Goal: Find specific page/section: Find specific page/section

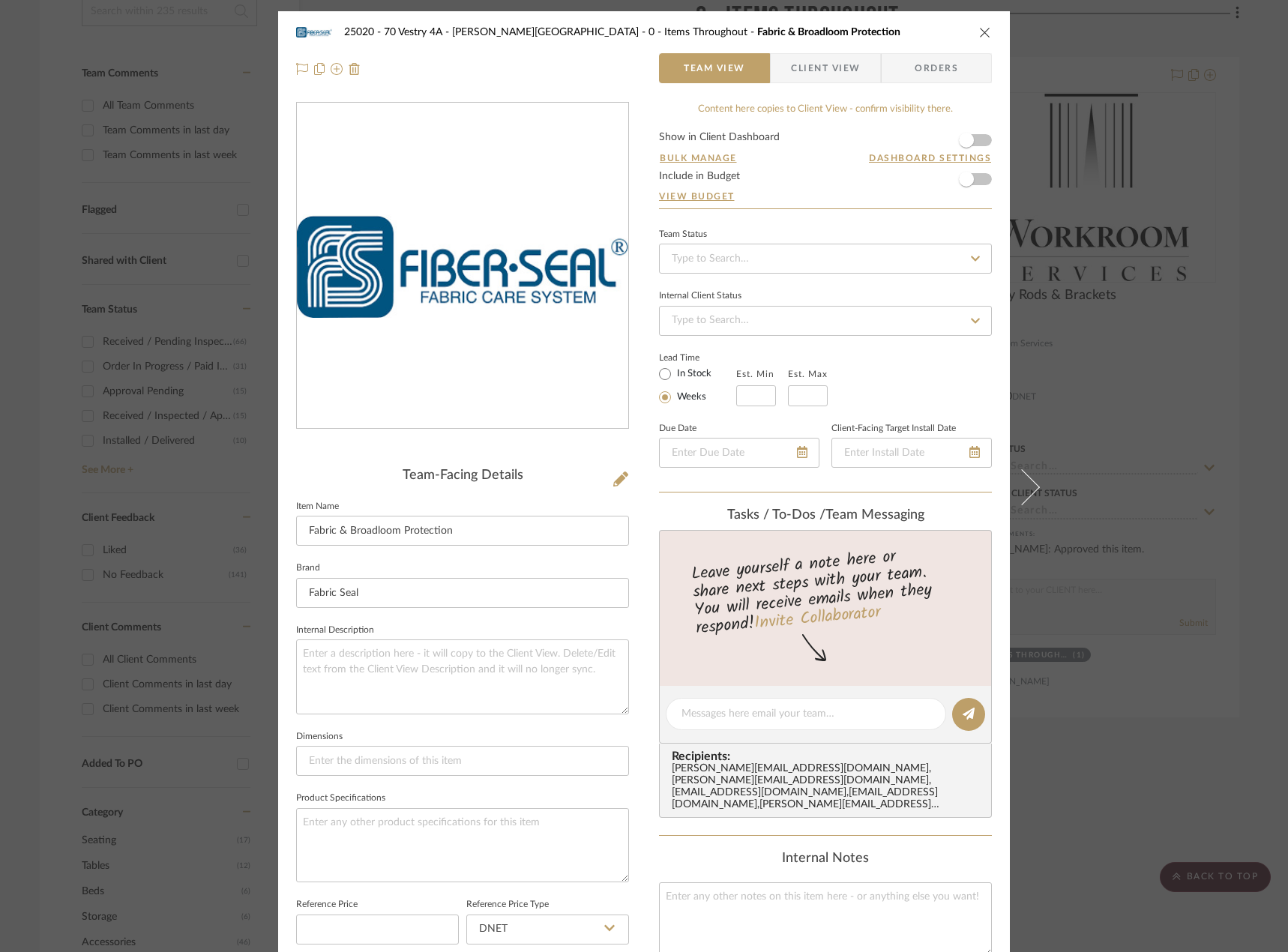
drag, startPoint x: 1175, startPoint y: 98, endPoint x: 787, endPoint y: 155, distance: 392.2
click at [1174, 98] on div "25020 - 70 Vestry 4A - [PERSON_NAME] 0 - Items Throughout Fabric & Broadloom Pr…" at bounding box center [644, 476] width 1288 height 952
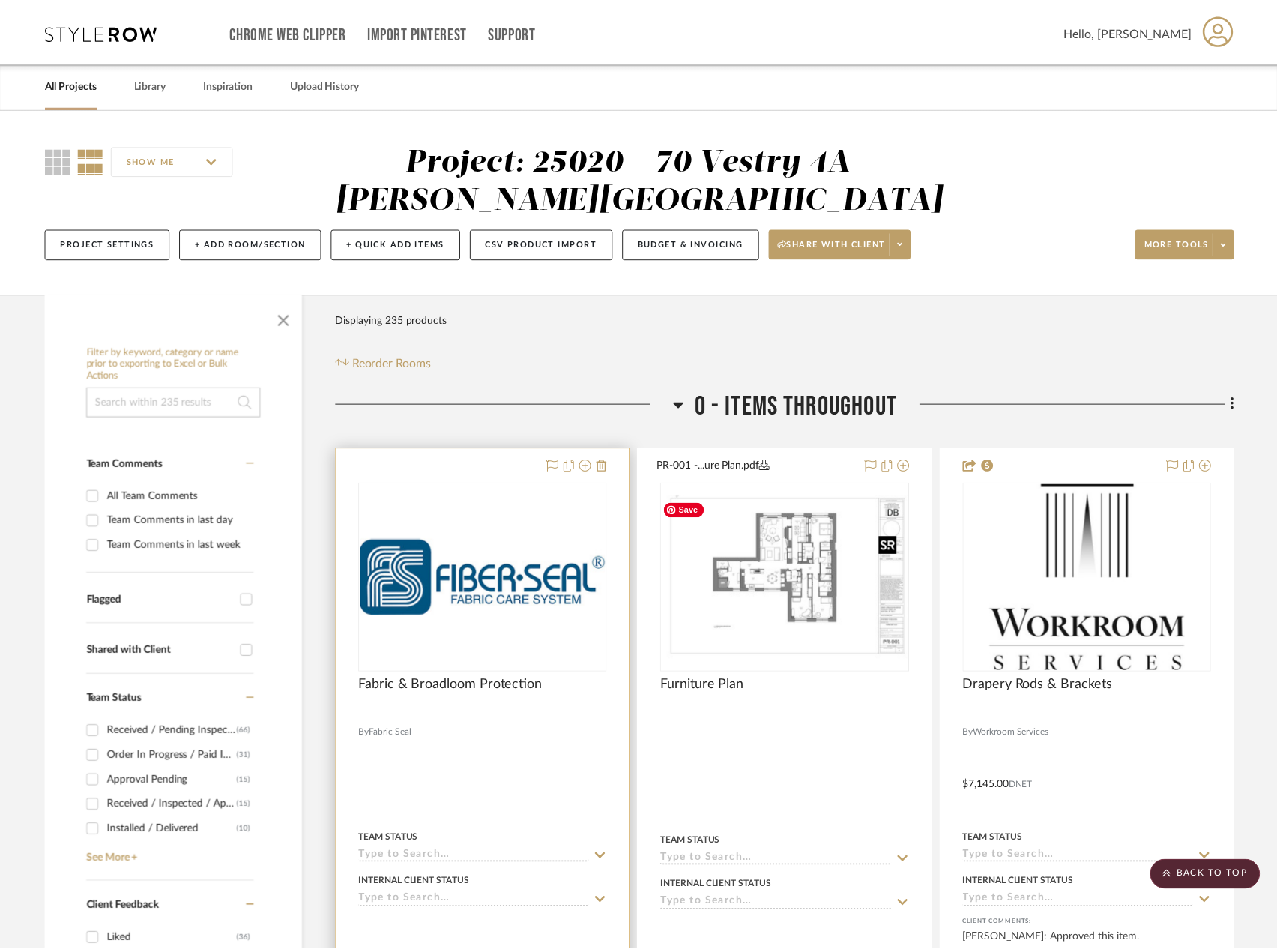
scroll to position [390, 0]
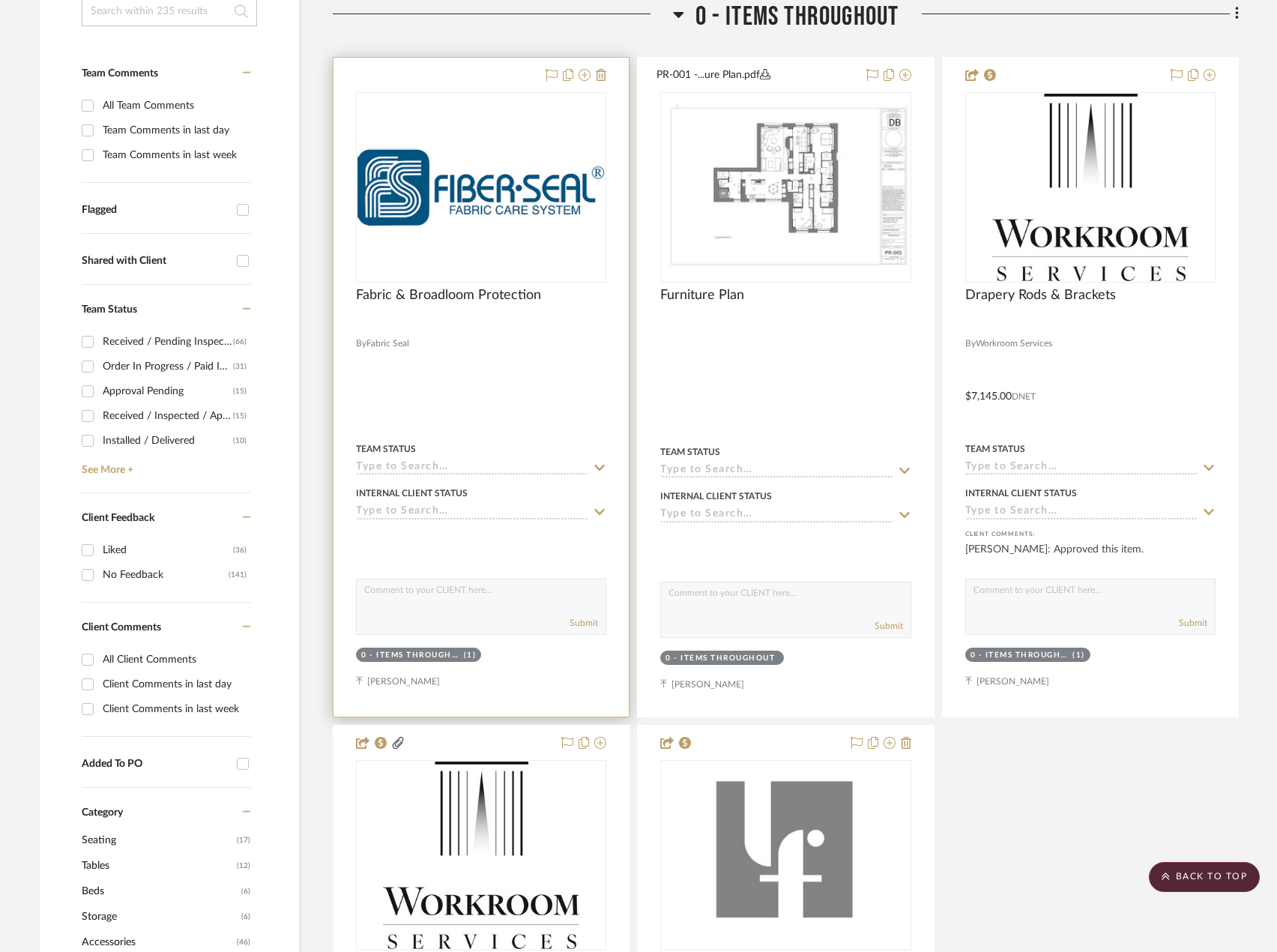
click at [487, 468] on input at bounding box center [471, 468] width 232 height 15
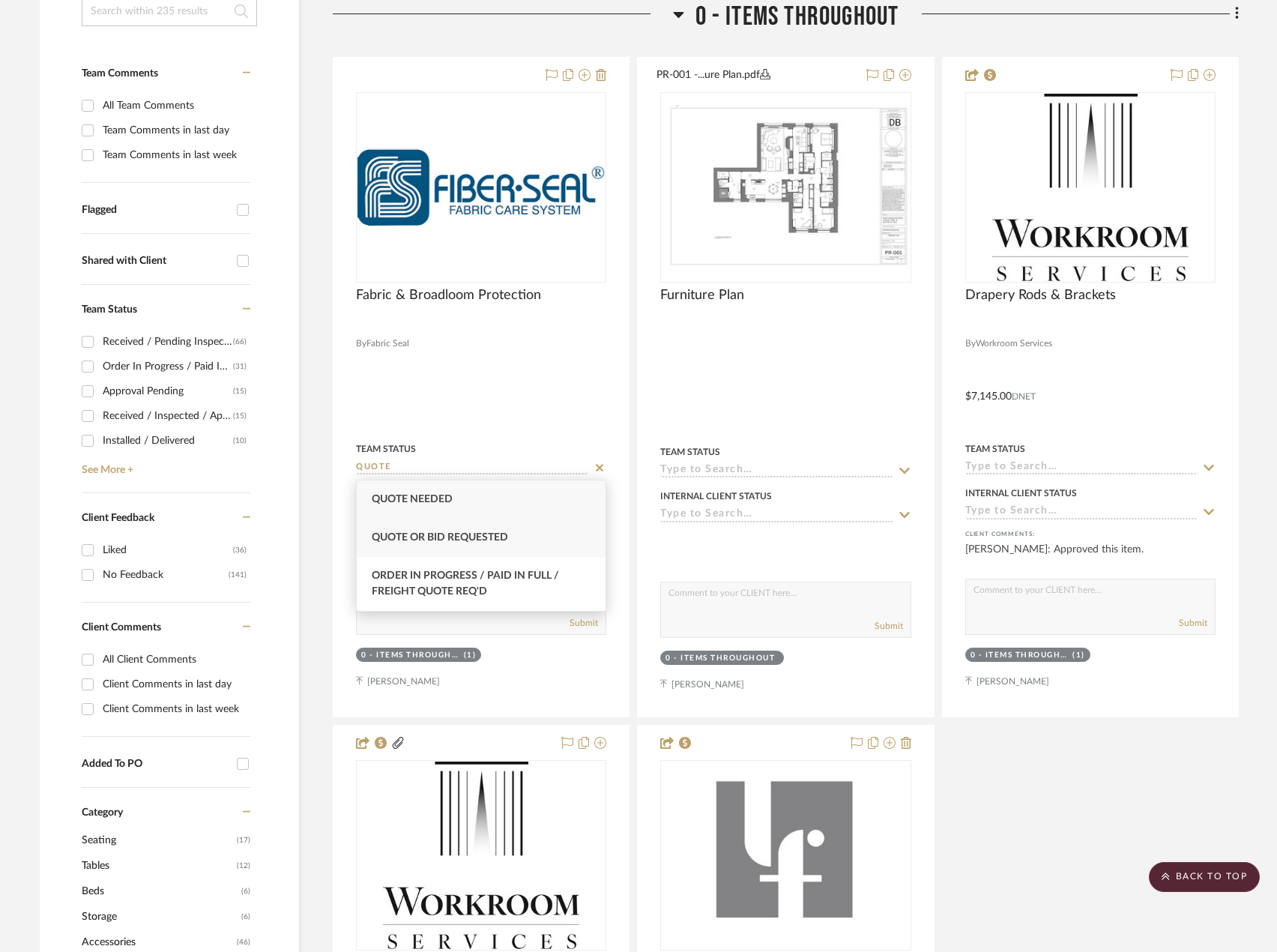
type input "QUOTE"
click at [440, 530] on div "Quote or Bid Requested" at bounding box center [481, 538] width 249 height 38
type input "[DATE]"
type input "Quote or Bid Requested"
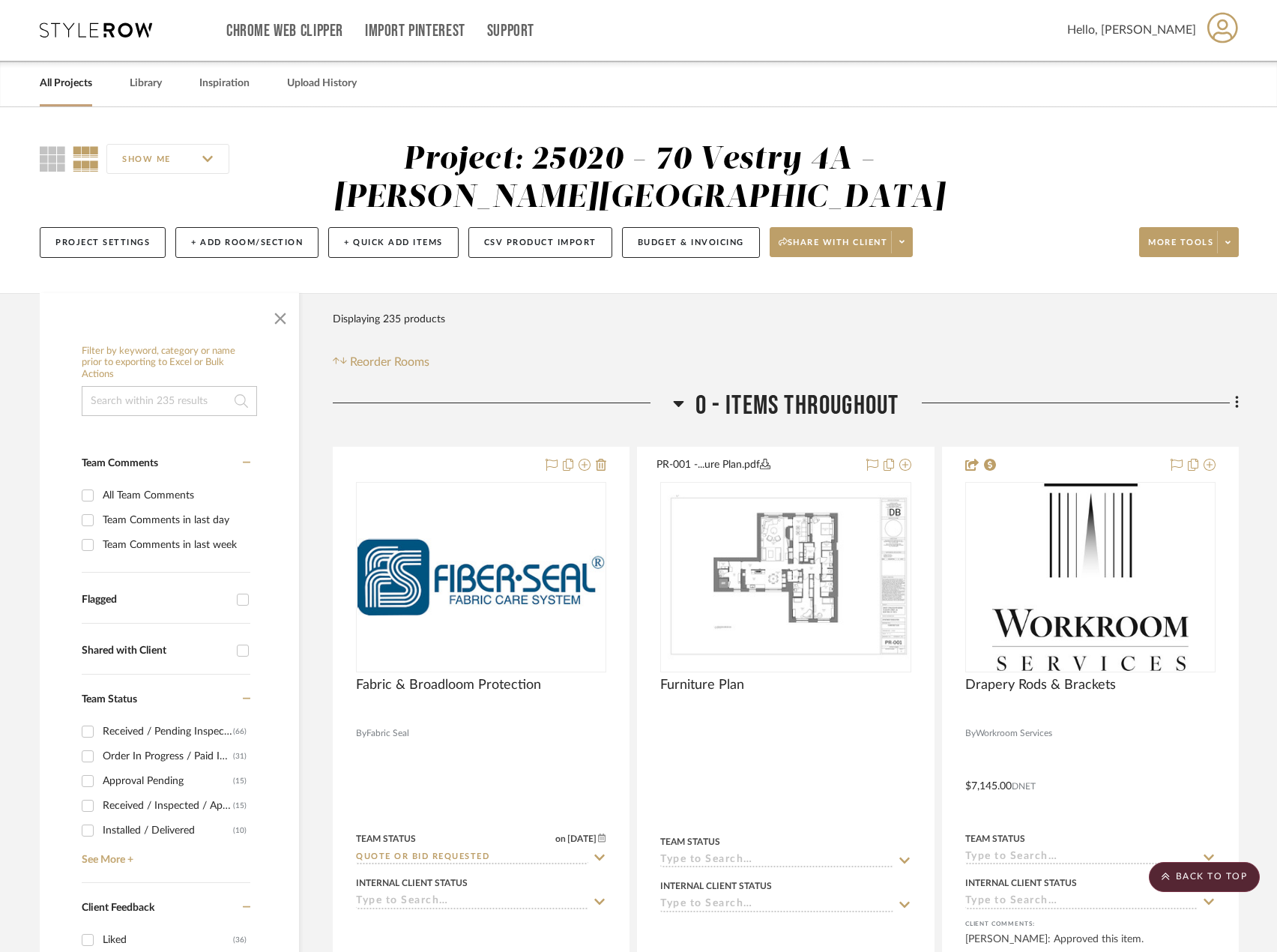
scroll to position [0, 0]
click at [167, 407] on input at bounding box center [169, 402] width 176 height 30
type input "R"
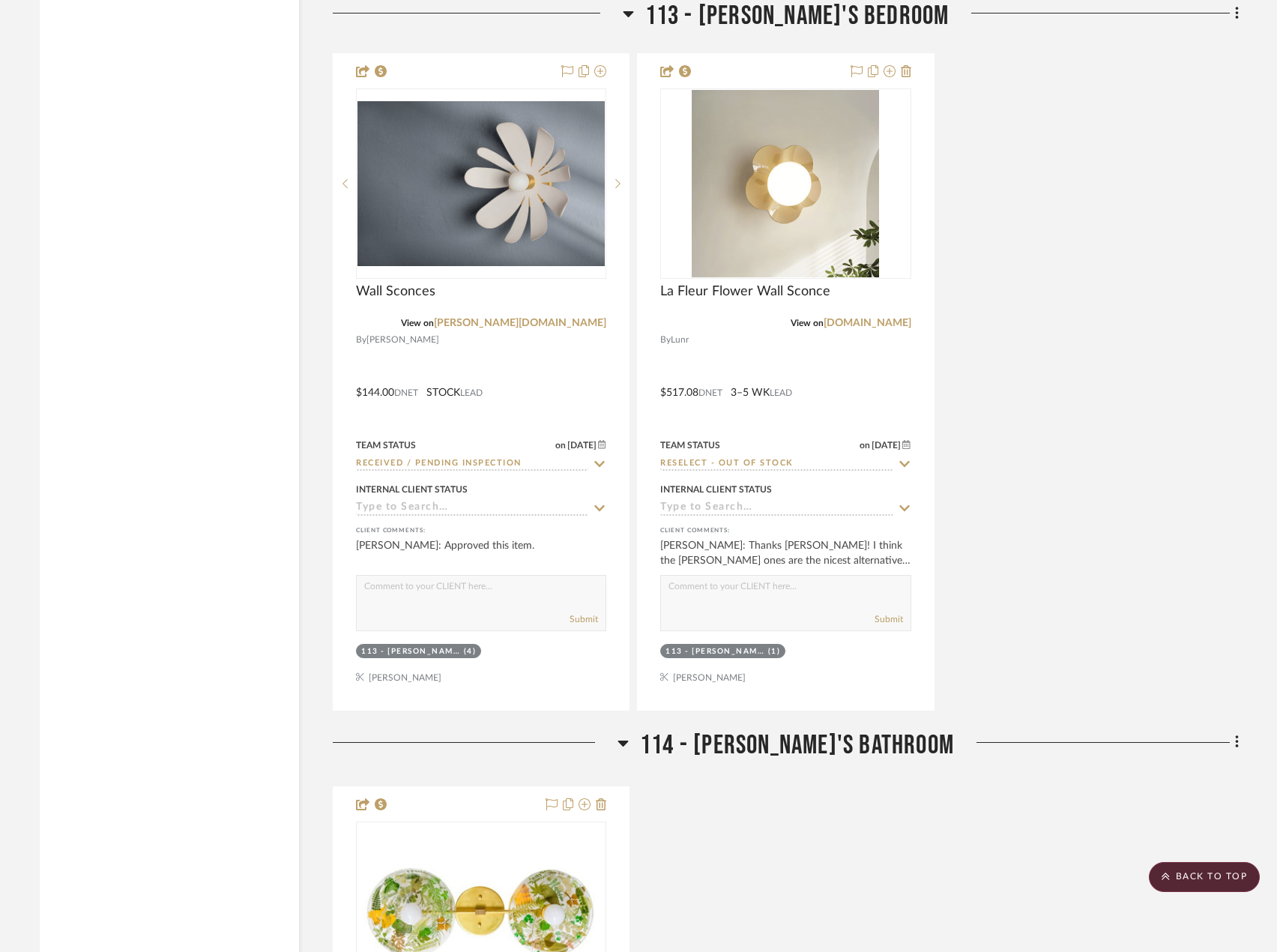
scroll to position [3898, 0]
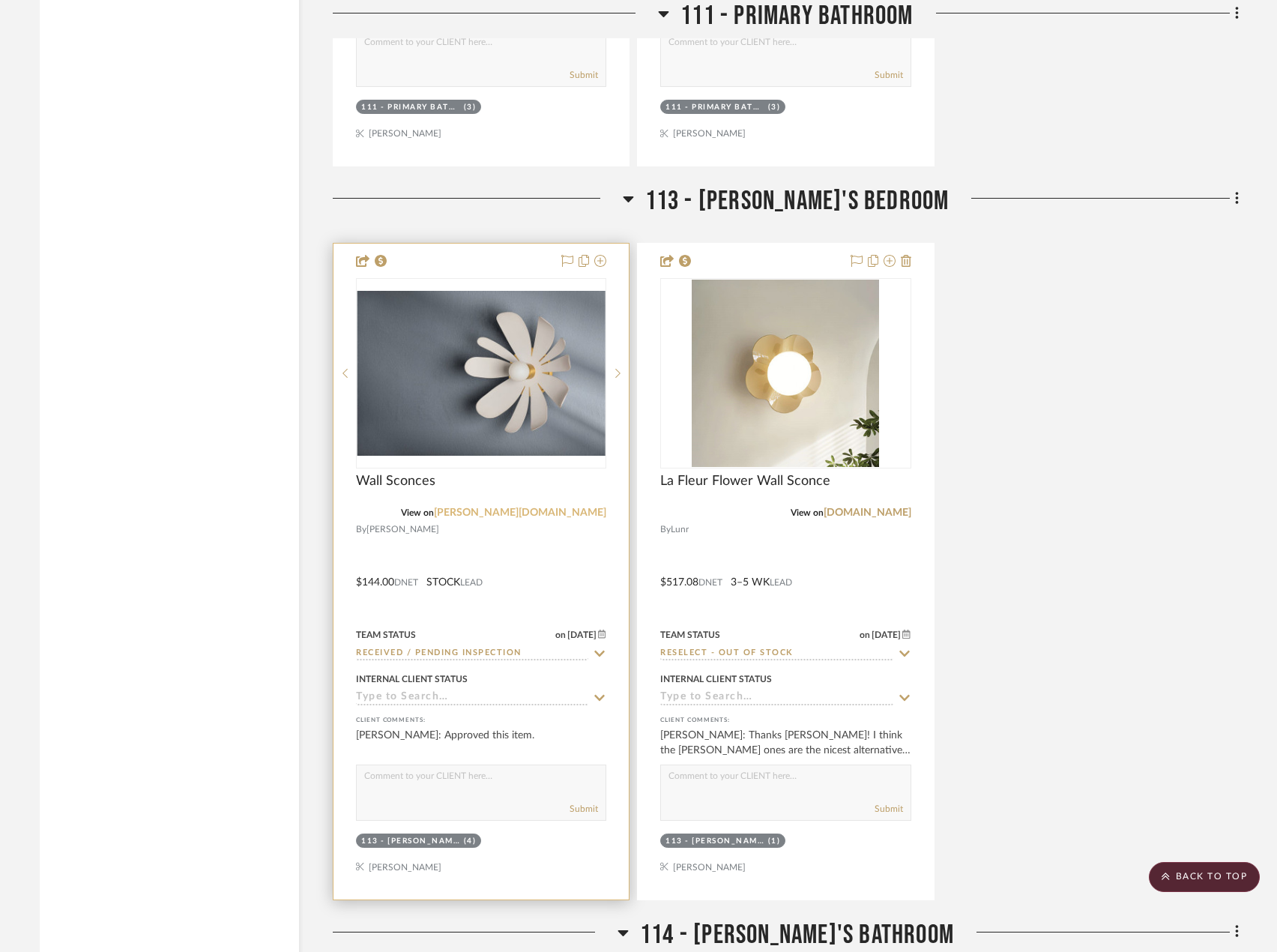
type input "SCONCES"
click at [590, 514] on link "[PERSON_NAME][DOMAIN_NAME]" at bounding box center [520, 513] width 172 height 11
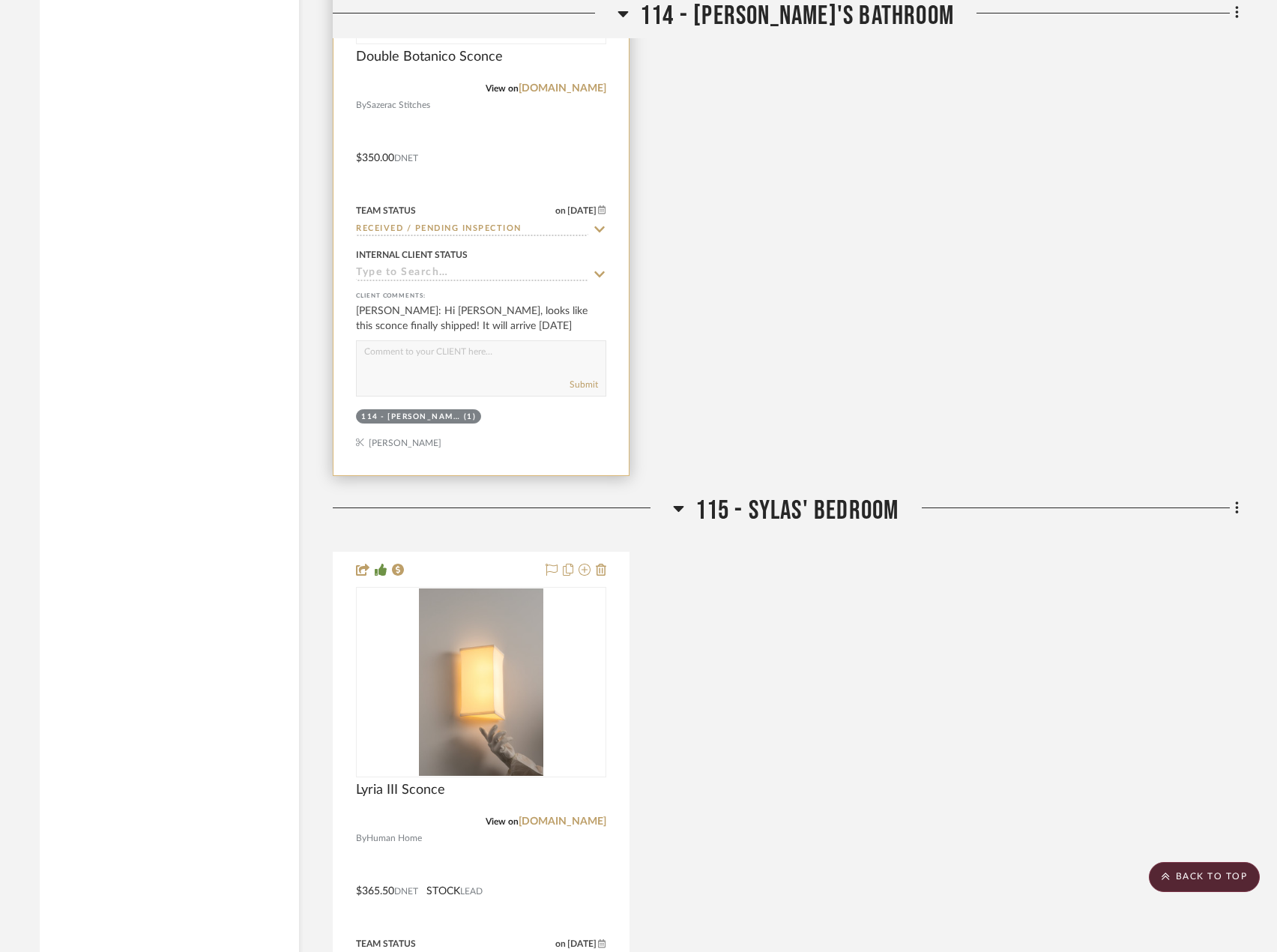
scroll to position [4872, 0]
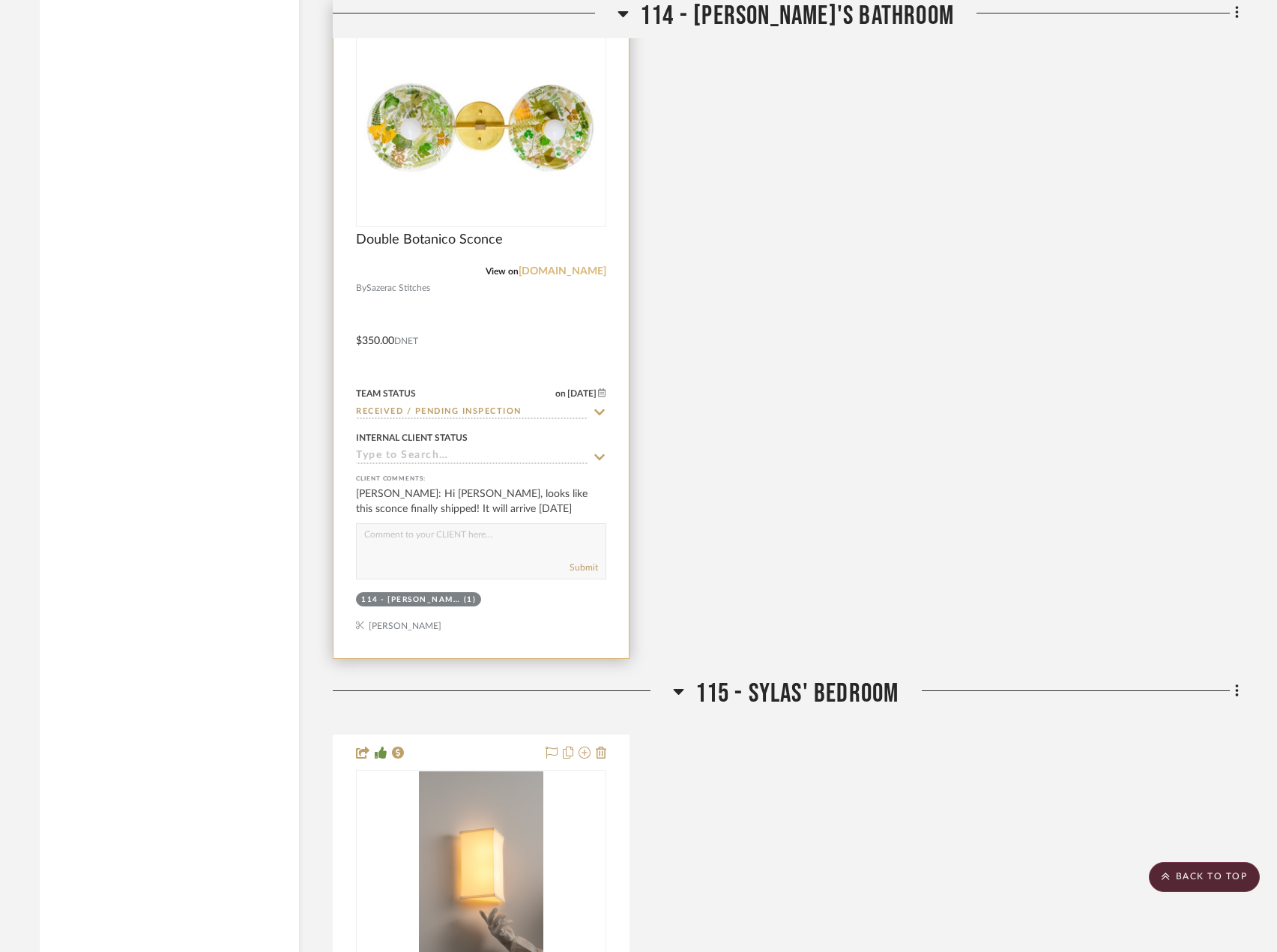
click at [539, 266] on link "[DOMAIN_NAME]" at bounding box center [563, 271] width 87 height 11
